Goal: Information Seeking & Learning: Learn about a topic

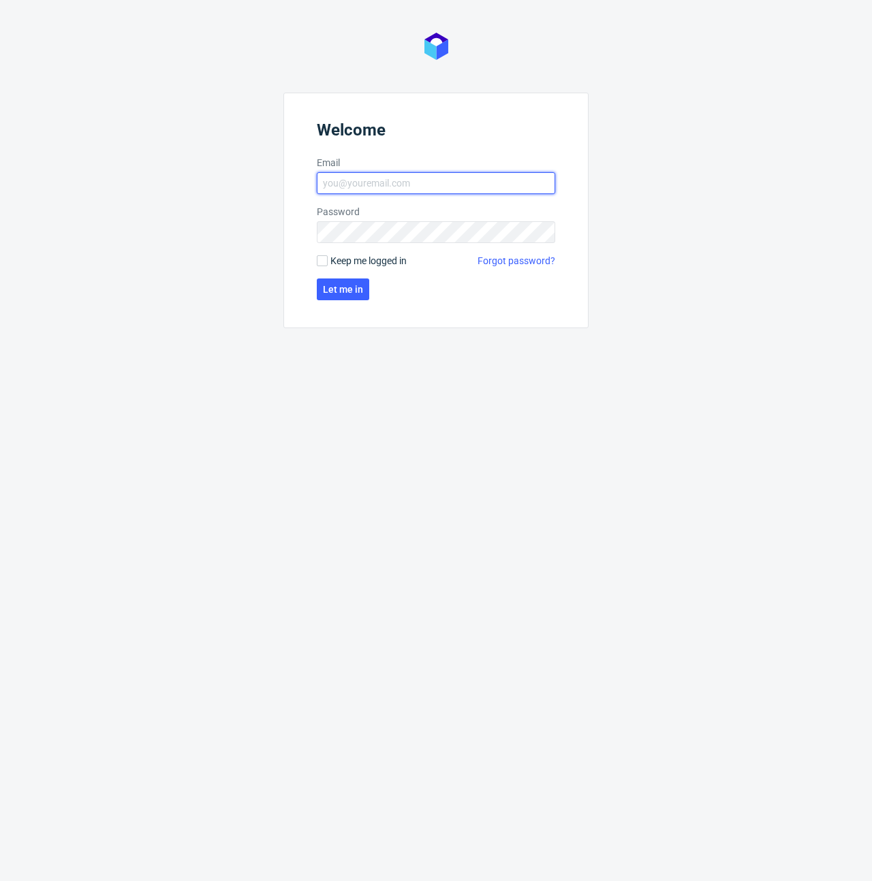
click at [389, 178] on input "Email" at bounding box center [436, 183] width 238 height 22
type input "[PERSON_NAME][EMAIL_ADDRESS][DOMAIN_NAME]"
click at [329, 285] on span "Let me in" at bounding box center [343, 290] width 40 height 10
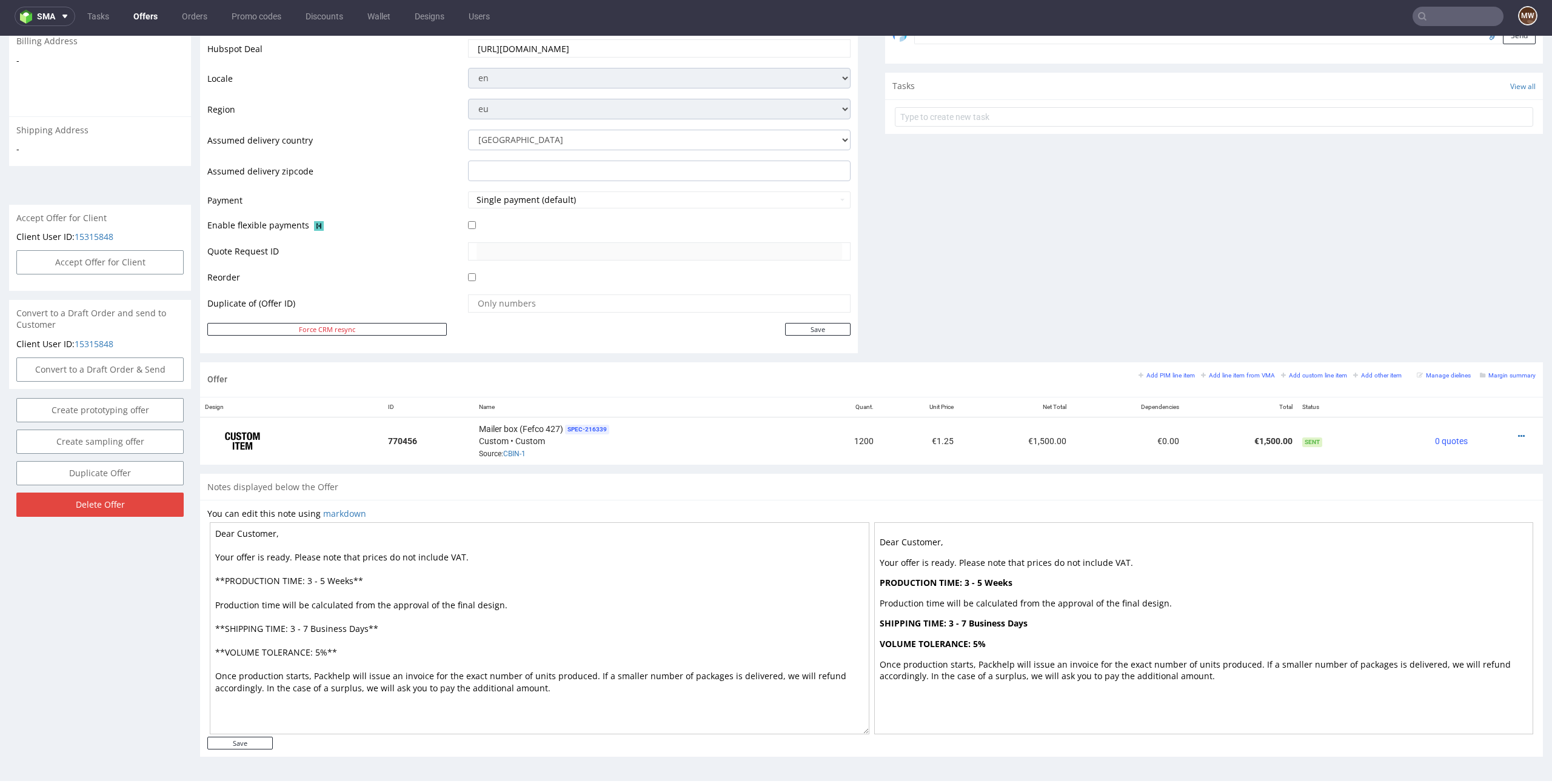
scroll to position [397, 0]
click at [340, 220] on td "Enable flexible payments" at bounding box center [336, 230] width 257 height 24
